Goal: Task Accomplishment & Management: Complete application form

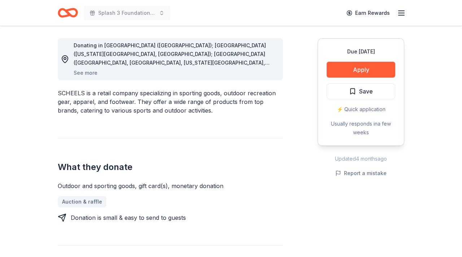
scroll to position [209, 0]
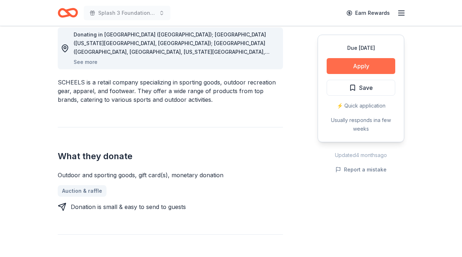
click at [360, 66] on button "Apply" at bounding box center [361, 66] width 69 height 16
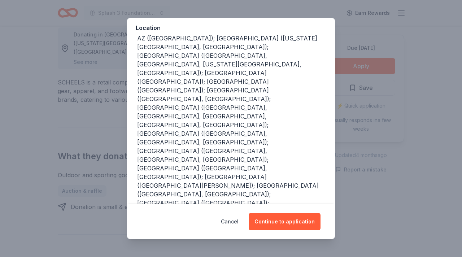
scroll to position [86, 0]
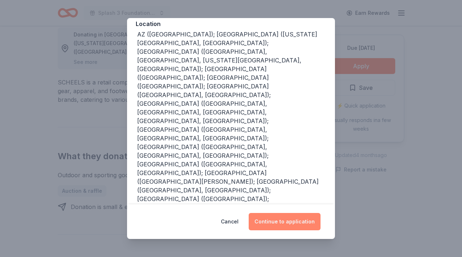
click at [286, 221] on button "Continue to application" at bounding box center [285, 221] width 72 height 17
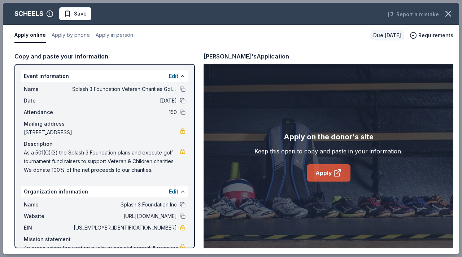
click at [325, 172] on link "Apply" at bounding box center [329, 172] width 44 height 17
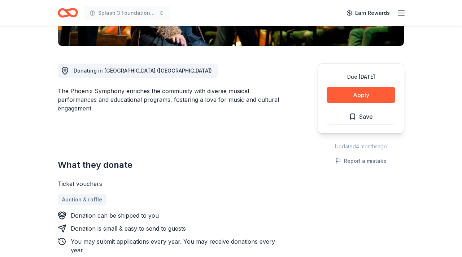
scroll to position [153, 0]
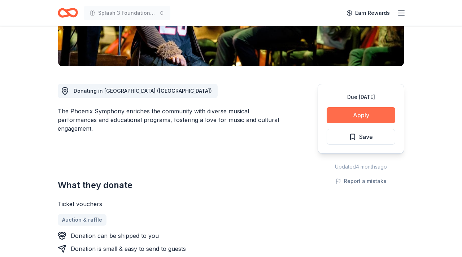
click at [362, 115] on button "Apply" at bounding box center [361, 115] width 69 height 16
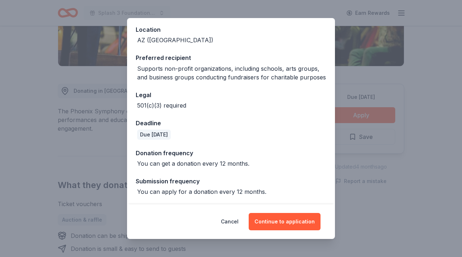
scroll to position [81, 0]
click at [282, 221] on button "Continue to application" at bounding box center [285, 221] width 72 height 17
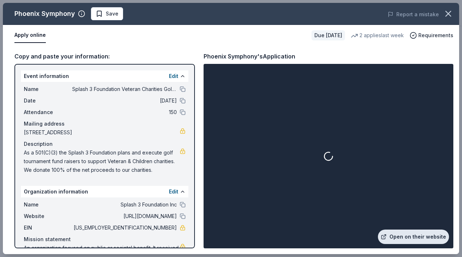
click at [413, 237] on link "Open on their website" at bounding box center [413, 237] width 71 height 14
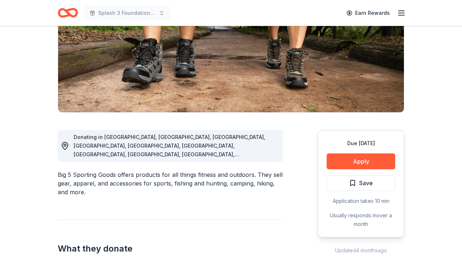
scroll to position [112, 0]
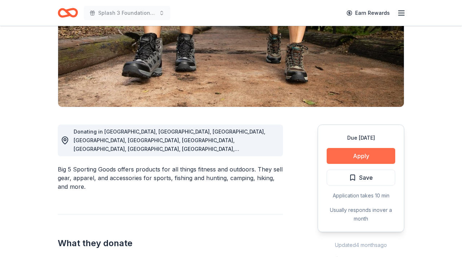
click at [358, 156] on button "Apply" at bounding box center [361, 156] width 69 height 16
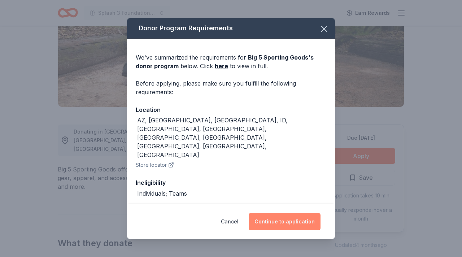
click at [292, 221] on button "Continue to application" at bounding box center [285, 221] width 72 height 17
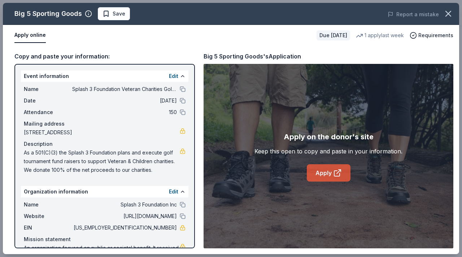
click at [324, 173] on link "Apply" at bounding box center [329, 172] width 44 height 17
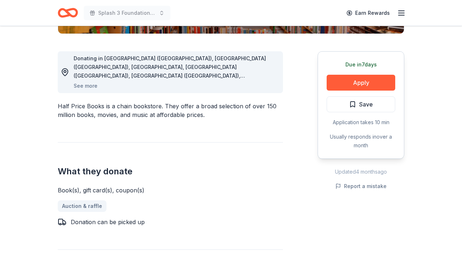
scroll to position [185, 0]
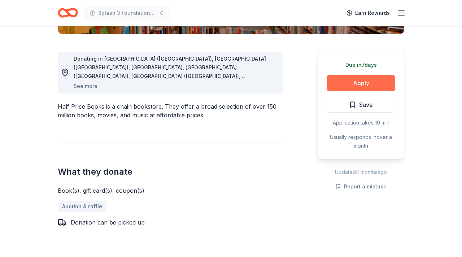
click at [361, 83] on button "Apply" at bounding box center [361, 83] width 69 height 16
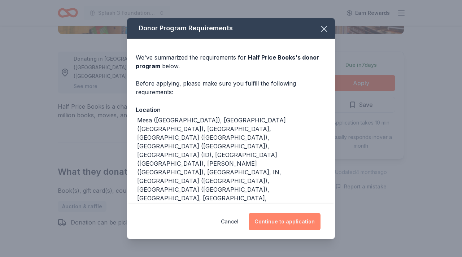
click at [282, 222] on button "Continue to application" at bounding box center [285, 221] width 72 height 17
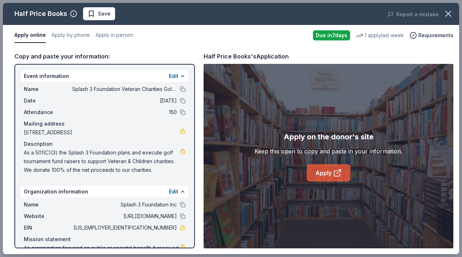
click at [323, 173] on link "Apply" at bounding box center [329, 172] width 44 height 17
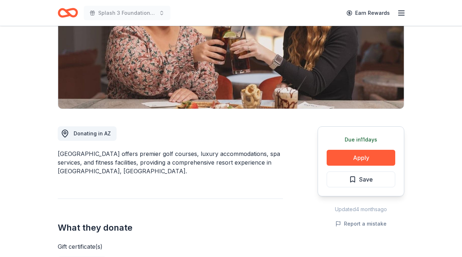
scroll to position [112, 0]
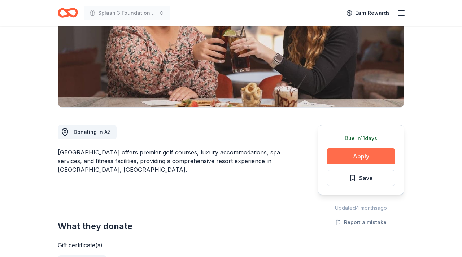
click at [359, 157] on button "Apply" at bounding box center [361, 156] width 69 height 16
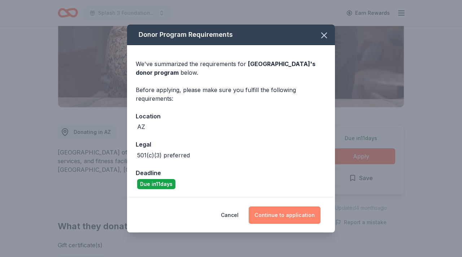
click at [284, 216] on button "Continue to application" at bounding box center [285, 214] width 72 height 17
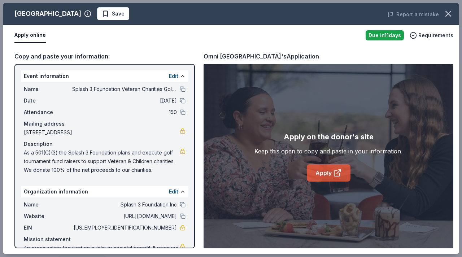
click at [326, 171] on link "Apply" at bounding box center [329, 172] width 44 height 17
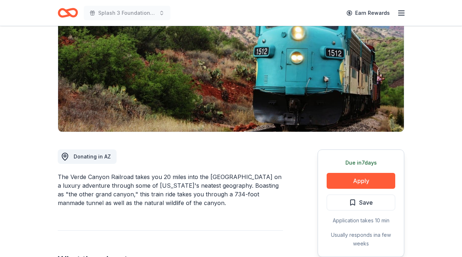
scroll to position [95, 0]
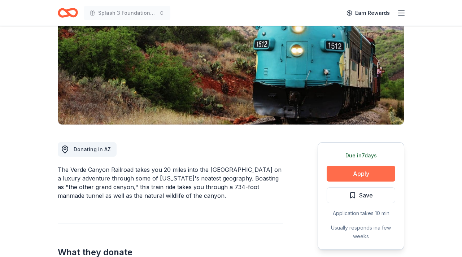
click at [359, 174] on button "Apply" at bounding box center [361, 174] width 69 height 16
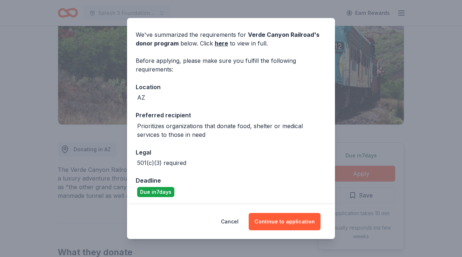
scroll to position [24, 0]
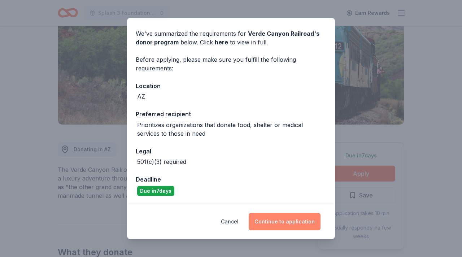
click at [285, 221] on button "Continue to application" at bounding box center [285, 221] width 72 height 17
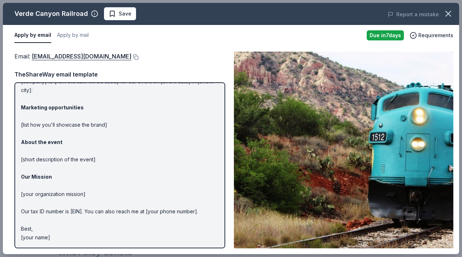
scroll to position [0, 0]
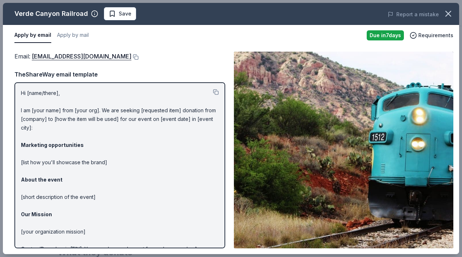
click at [57, 92] on p "Hi [name/there], I am [your name] from [your org]. We are seeking [requested it…" at bounding box center [120, 184] width 198 height 191
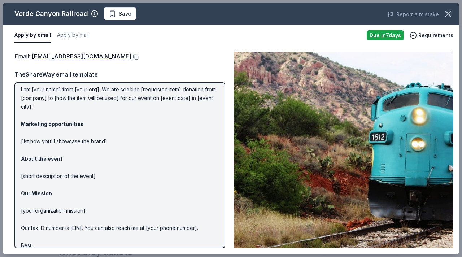
scroll to position [38, 0]
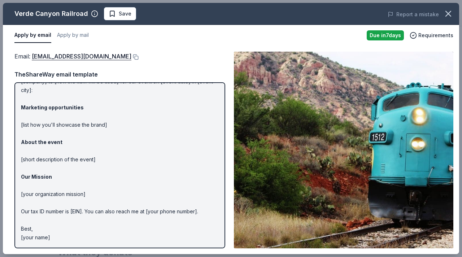
drag, startPoint x: 56, startPoint y: 238, endPoint x: 19, endPoint y: 218, distance: 42.0
click at [19, 218] on div "Hi [name/there], I am [your name] from [your org]. We are seeking [requested it…" at bounding box center [119, 165] width 211 height 166
click at [48, 239] on p "Hi [name/there], I am [your name] from [your org]. We are seeking [requested it…" at bounding box center [120, 146] width 198 height 191
drag, startPoint x: 53, startPoint y: 238, endPoint x: 25, endPoint y: 152, distance: 90.4
click at [25, 152] on p "Hi [name/there], I am [your name] from [your org]. We are seeking [requested it…" at bounding box center [120, 146] width 198 height 191
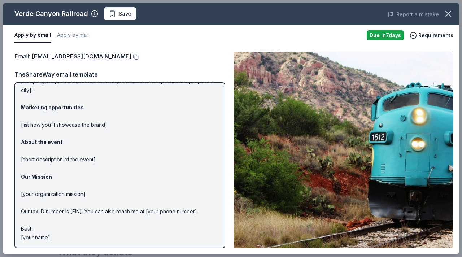
scroll to position [0, 0]
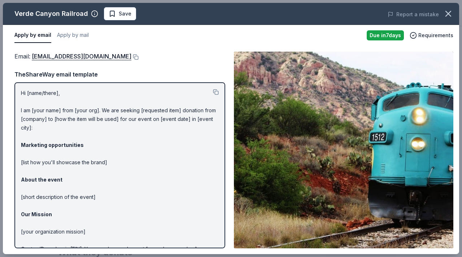
drag, startPoint x: 22, startPoint y: 93, endPoint x: 92, endPoint y: 136, distance: 82.7
click at [92, 136] on p "Hi [name/there], I am [your name] from [your org]. We are seeking [requested it…" at bounding box center [120, 184] width 198 height 191
click at [216, 92] on button at bounding box center [216, 92] width 6 height 6
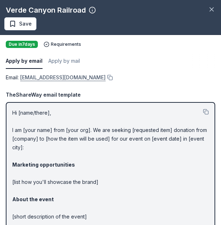
drag, startPoint x: 7, startPoint y: 78, endPoint x: 41, endPoint y: 78, distance: 33.9
click at [40, 78] on span "Email : info@verdecanyonrr.net" at bounding box center [56, 77] width 100 height 6
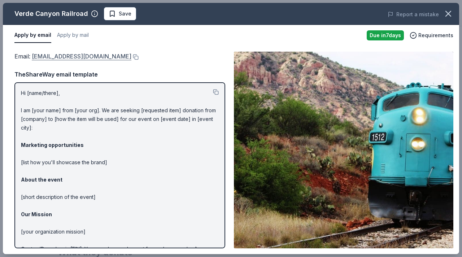
click at [69, 56] on link "info@verdecanyonrr.net" at bounding box center [82, 56] width 100 height 9
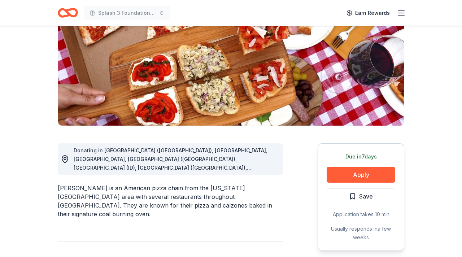
scroll to position [96, 0]
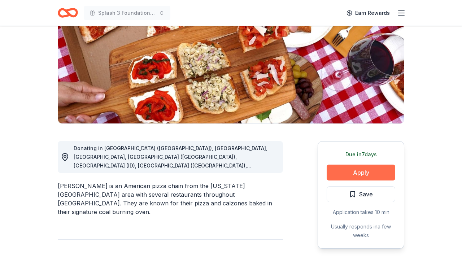
click at [363, 173] on button "Apply" at bounding box center [361, 173] width 69 height 16
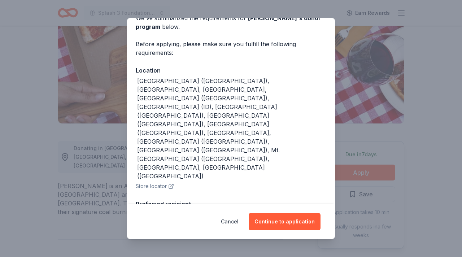
scroll to position [43, 0]
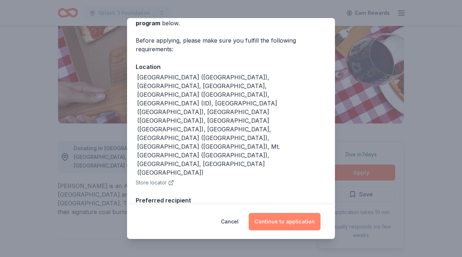
click at [287, 221] on button "Continue to application" at bounding box center [285, 221] width 72 height 17
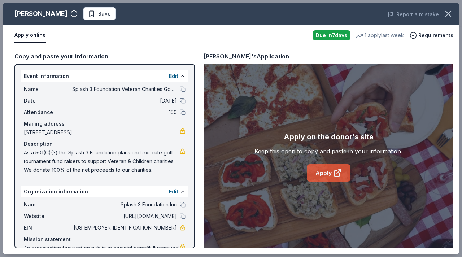
click at [322, 173] on link "Apply" at bounding box center [329, 172] width 44 height 17
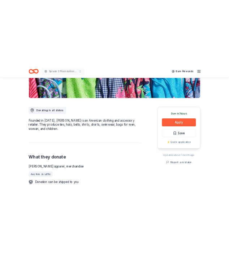
scroll to position [154, 0]
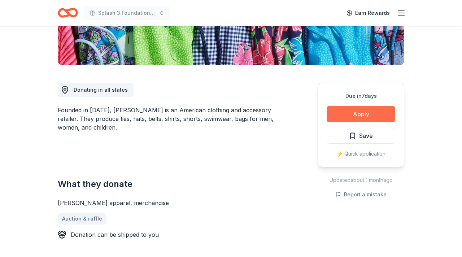
click at [360, 114] on button "Apply" at bounding box center [361, 114] width 69 height 16
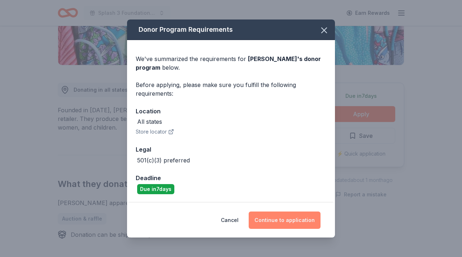
click at [288, 221] on button "Continue to application" at bounding box center [285, 220] width 72 height 17
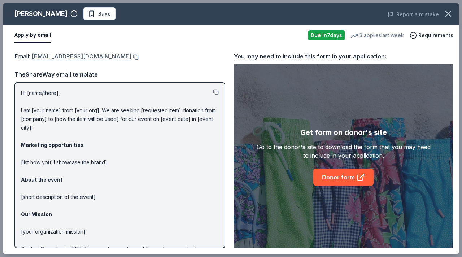
click at [84, 57] on link "donations@vineyardvines.com" at bounding box center [82, 56] width 100 height 9
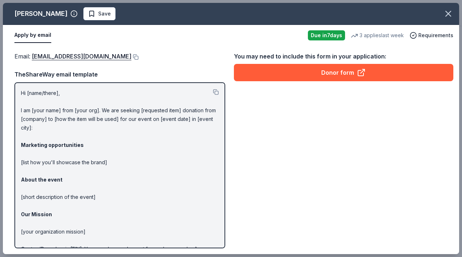
scroll to position [0, 0]
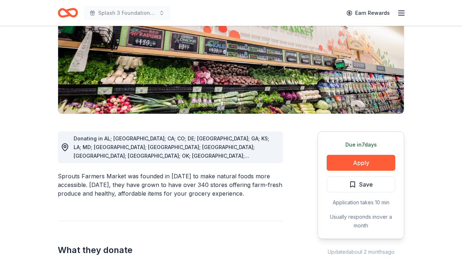
scroll to position [109, 0]
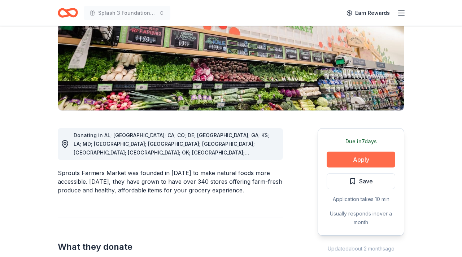
click at [361, 161] on button "Apply" at bounding box center [361, 160] width 69 height 16
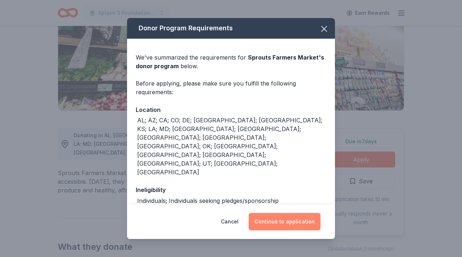
click at [286, 221] on button "Continue to application" at bounding box center [285, 221] width 72 height 17
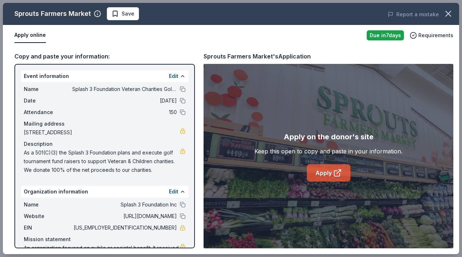
click at [323, 173] on link "Apply" at bounding box center [329, 172] width 44 height 17
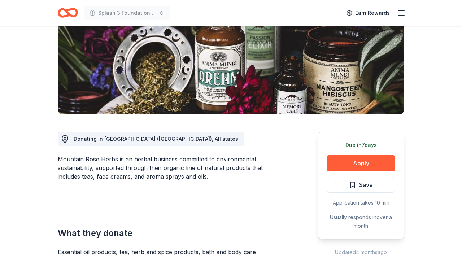
scroll to position [109, 0]
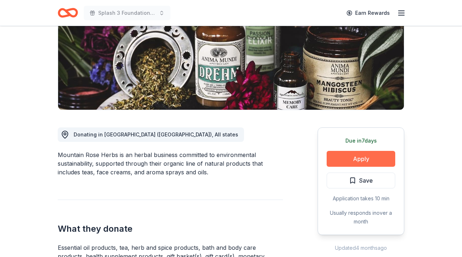
click at [358, 158] on button "Apply" at bounding box center [361, 159] width 69 height 16
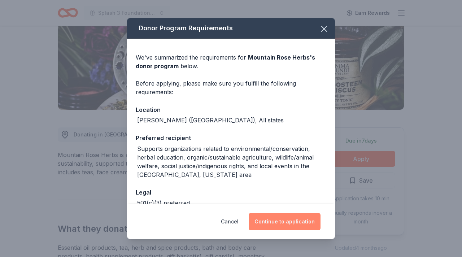
click at [285, 221] on button "Continue to application" at bounding box center [285, 221] width 72 height 17
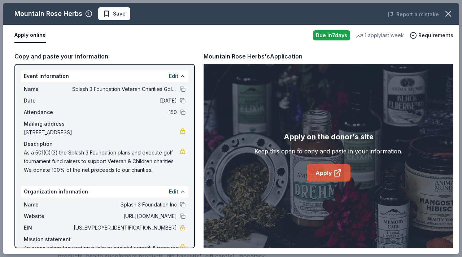
click at [322, 172] on link "Apply" at bounding box center [329, 172] width 44 height 17
